Goal: Task Accomplishment & Management: Manage account settings

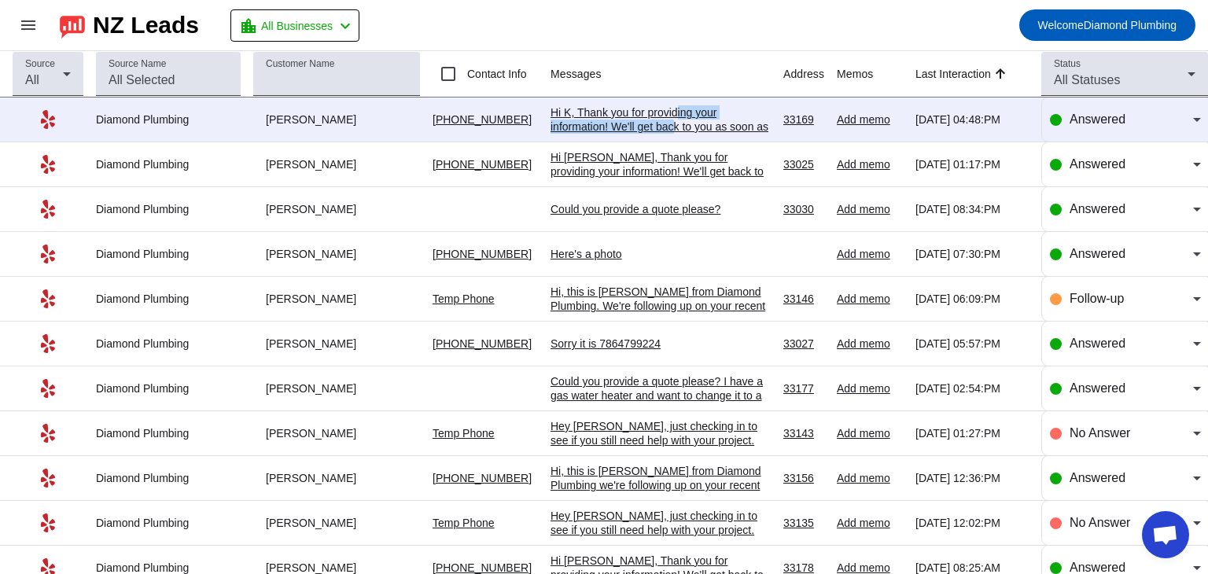
click at [676, 120] on div "Hi K, Thank you for providing your information! We'll get back to you as soon a…" at bounding box center [661, 126] width 220 height 42
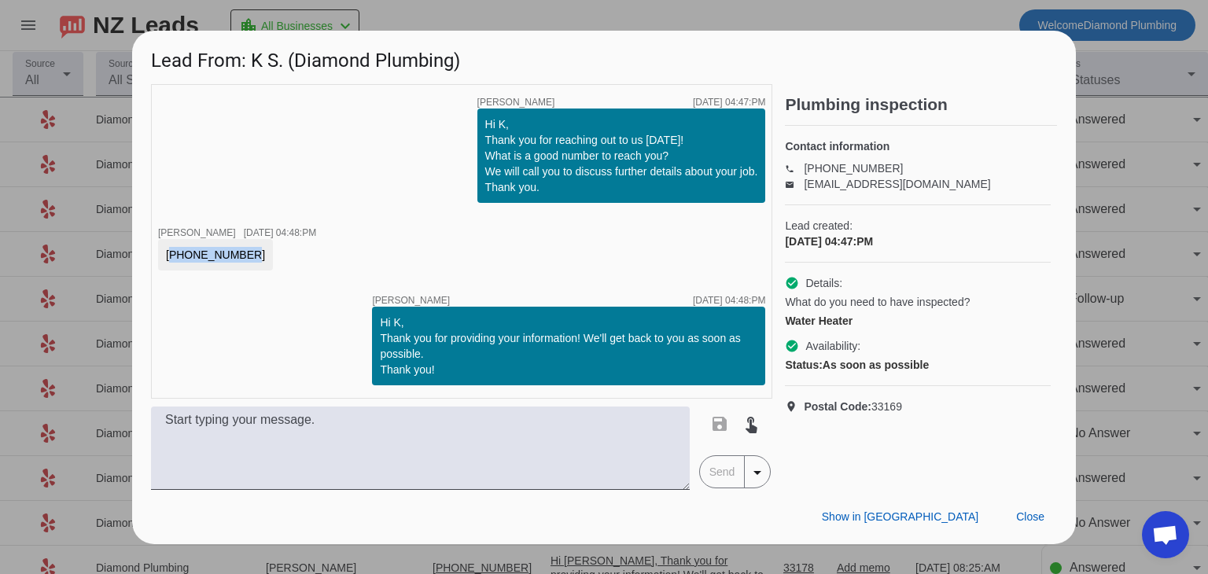
drag, startPoint x: 234, startPoint y: 253, endPoint x: 175, endPoint y: 258, distance: 59.2
click at [167, 249] on div "407-715-9020" at bounding box center [215, 255] width 99 height 16
copy div "407-715-9020"
click at [1038, 514] on span "Close" at bounding box center [1030, 517] width 28 height 13
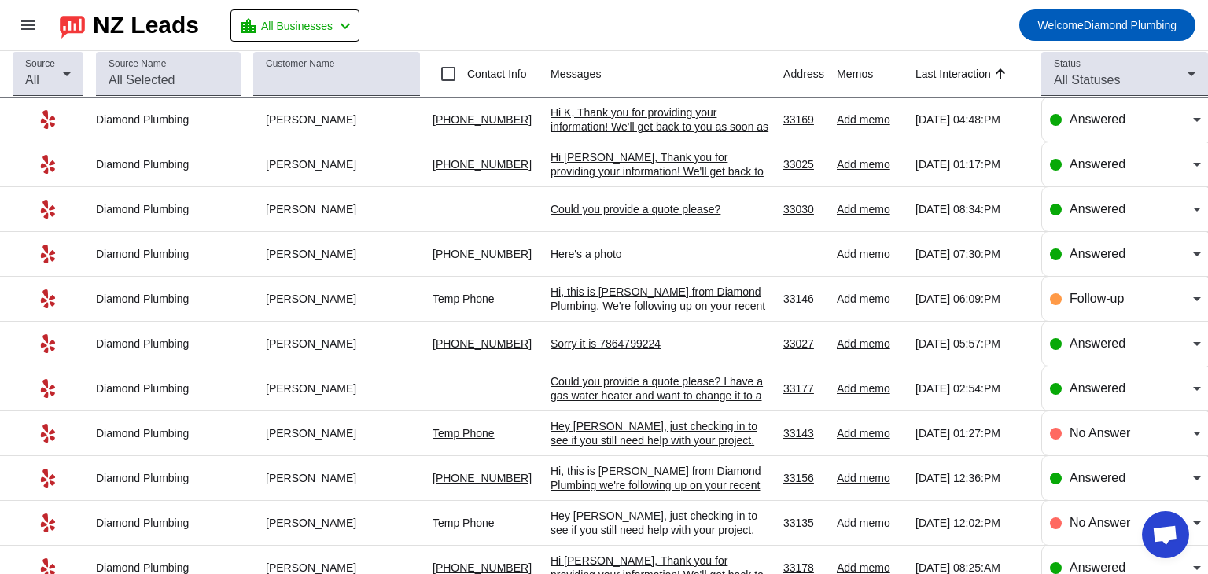
drag, startPoint x: 802, startPoint y: 25, endPoint x: 803, endPoint y: 3, distance: 22.1
click at [802, 24] on mat-toolbar-row "menu NZ Leads location_city All Businesses chevron_left Welcome Diamond Plumbing" at bounding box center [604, 25] width 1208 height 50
click at [463, 164] on link "[PHONE_NUMBER]" at bounding box center [482, 164] width 99 height 13
click at [635, 168] on div "Hi [PERSON_NAME], Thank you for providing your information! We'll get back to y…" at bounding box center [661, 171] width 220 height 42
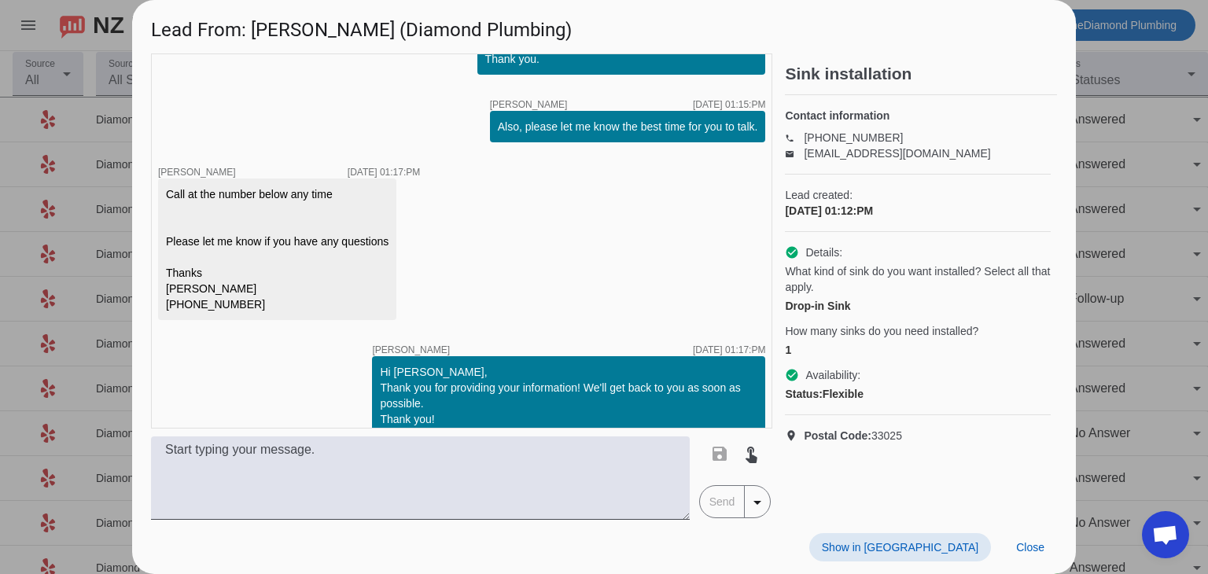
scroll to position [116, 0]
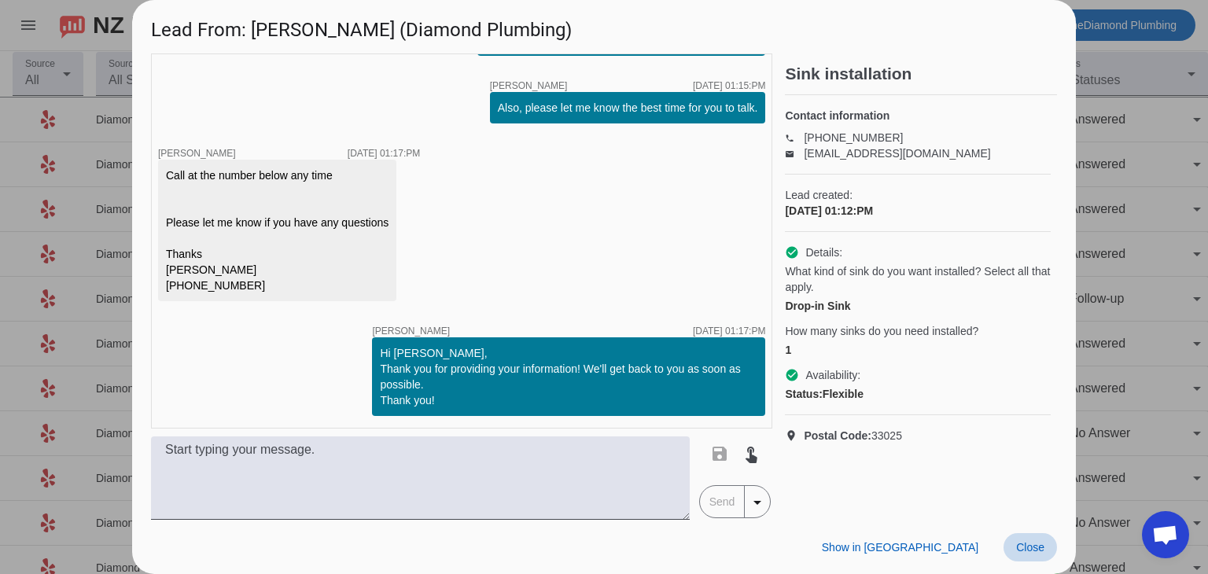
click at [1034, 551] on span "Close" at bounding box center [1030, 547] width 28 height 13
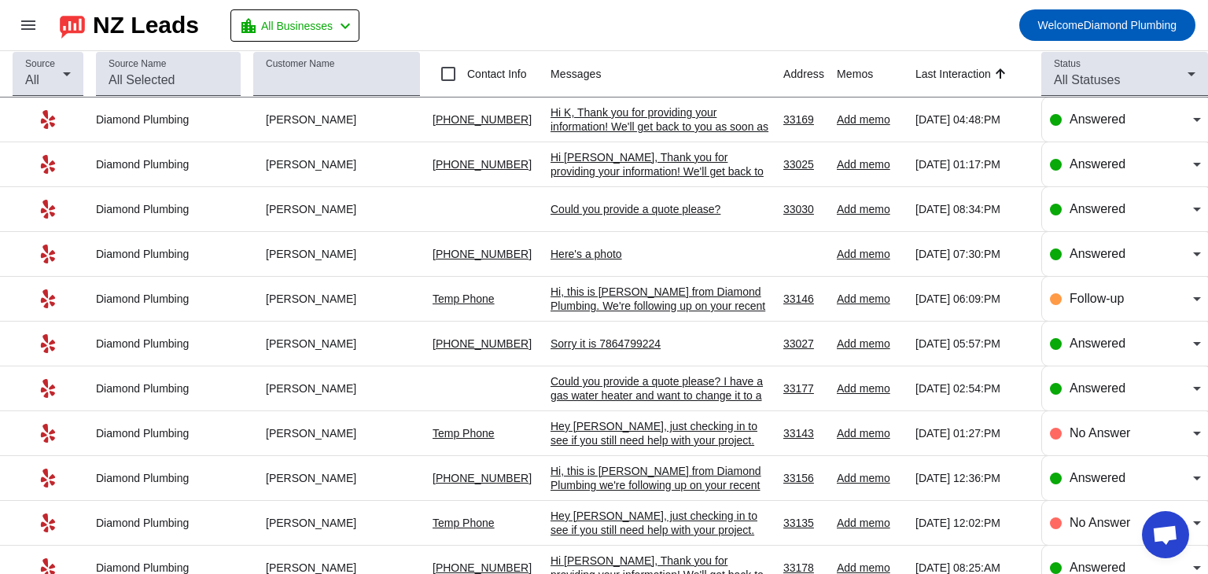
click at [604, 164] on div "Hi [PERSON_NAME], Thank you for providing your information! We'll get back to y…" at bounding box center [661, 171] width 220 height 42
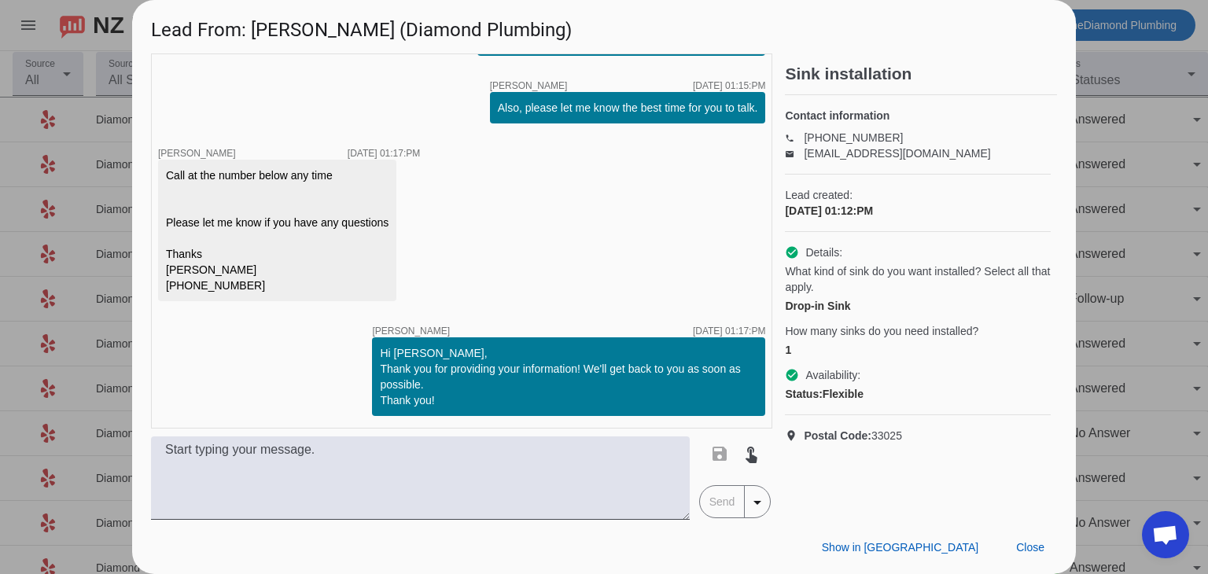
click at [252, 96] on div "timer close Alexis C. 10/14/2025, 01:12:PM Hi Michael, Thank you for reaching o…" at bounding box center [461, 240] width 621 height 375
click at [1029, 542] on span "Close" at bounding box center [1030, 547] width 28 height 13
